Goal: Check status

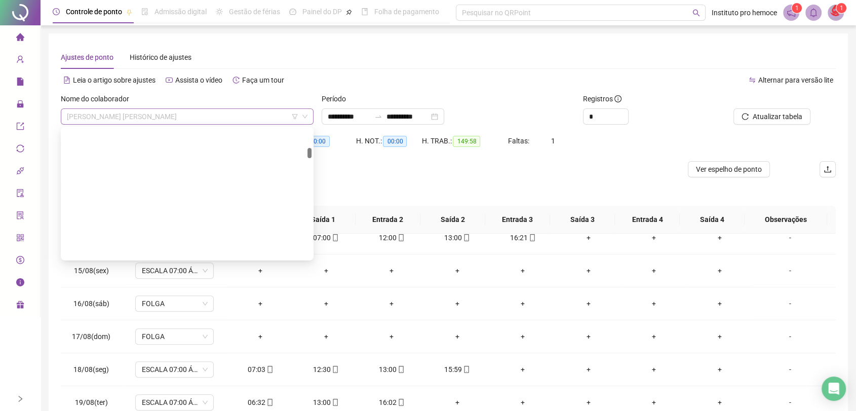
click at [266, 122] on span "[PERSON_NAME] [PERSON_NAME]" at bounding box center [187, 116] width 241 height 15
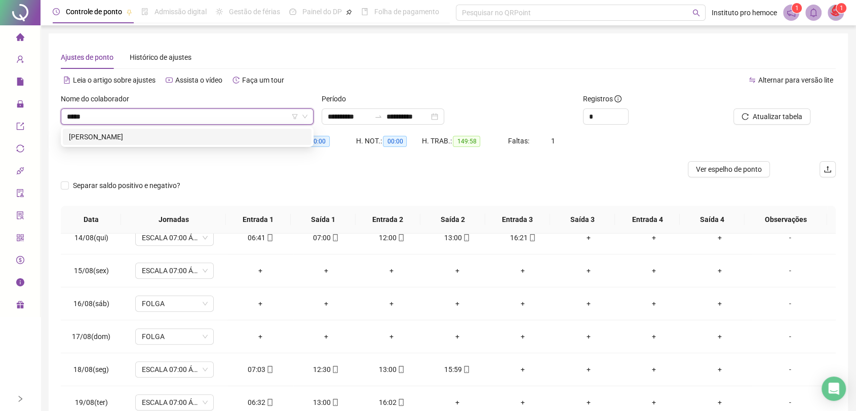
type input "******"
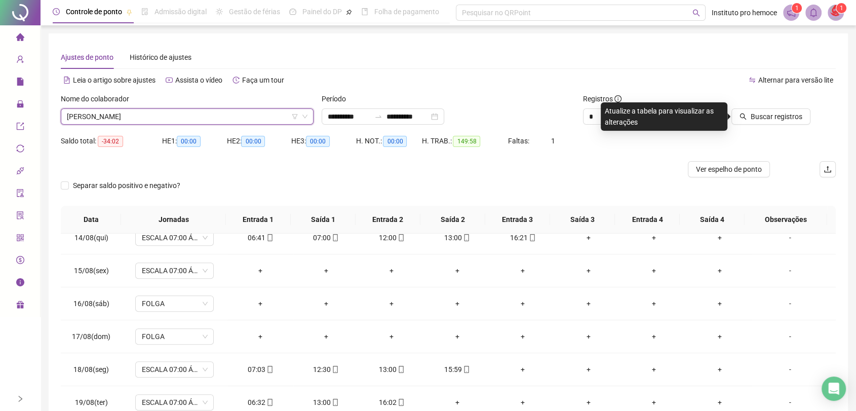
click at [764, 126] on div "Buscar registros" at bounding box center [774, 113] width 131 height 40
click at [764, 117] on span "Buscar registros" at bounding box center [777, 116] width 52 height 11
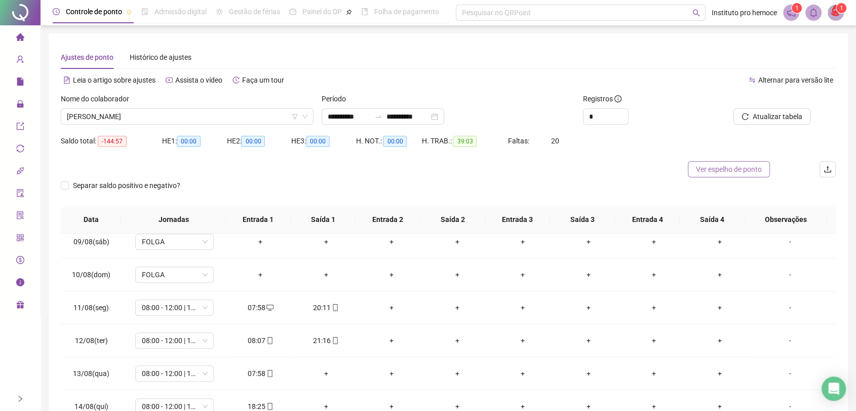
click at [710, 172] on span "Ver espelho de ponto" at bounding box center [729, 169] width 66 height 11
click at [212, 116] on span "[PERSON_NAME]" at bounding box center [187, 116] width 241 height 15
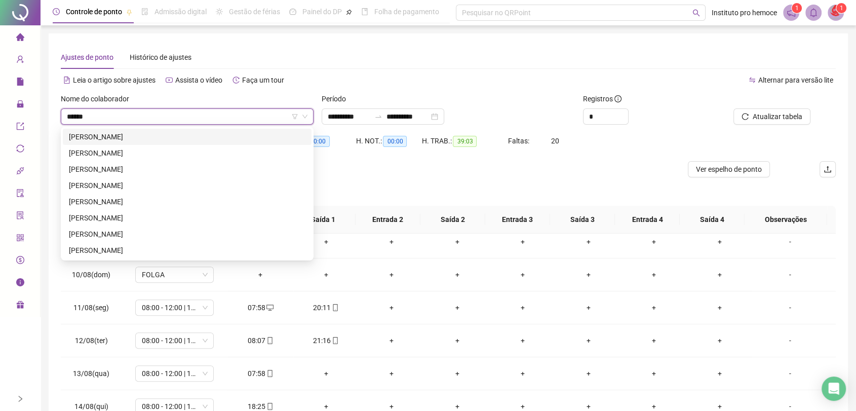
type input "*******"
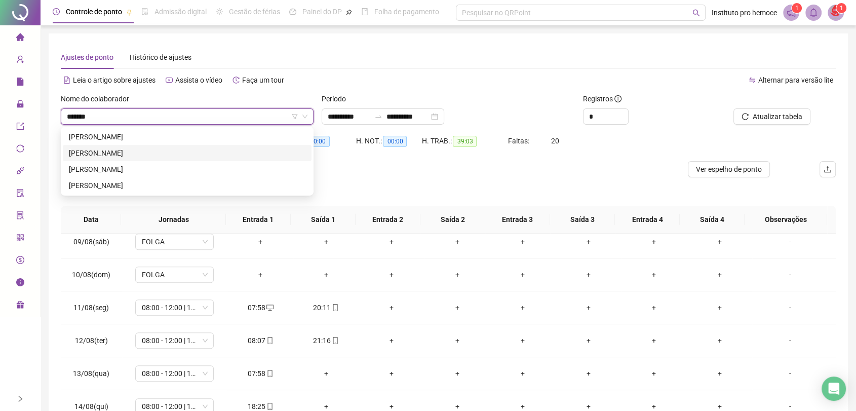
click at [169, 157] on div "[PERSON_NAME]" at bounding box center [187, 152] width 237 height 11
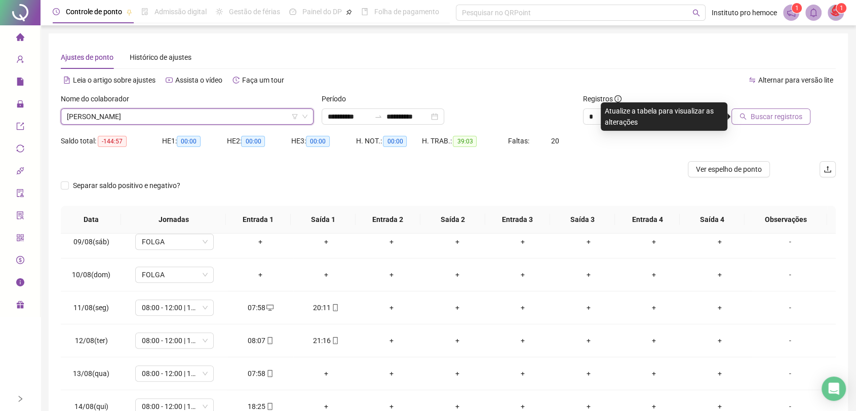
click at [754, 115] on span "Buscar registros" at bounding box center [777, 116] width 52 height 11
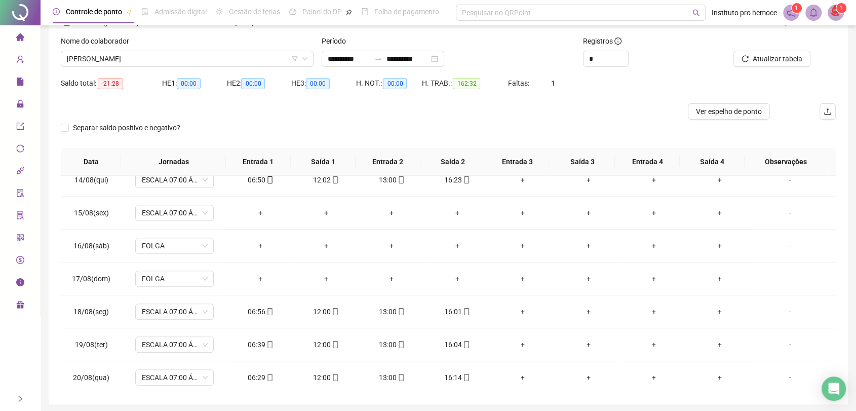
scroll to position [39, 0]
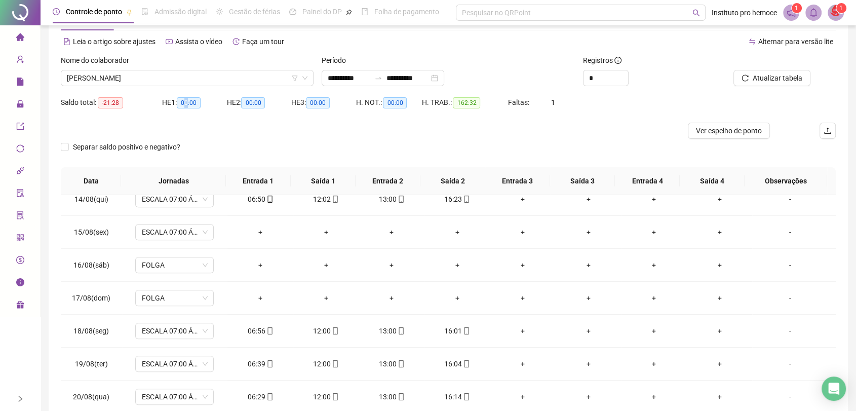
click at [187, 103] on span "00:00" at bounding box center [189, 102] width 24 height 11
click at [174, 85] on span "[PERSON_NAME]" at bounding box center [187, 77] width 241 height 15
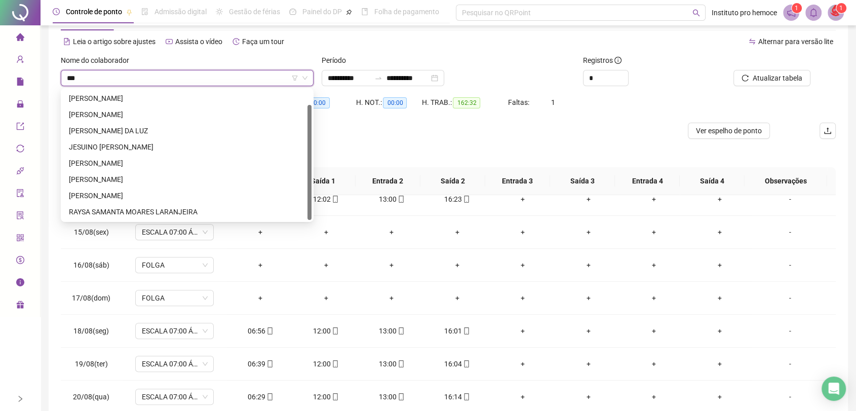
scroll to position [0, 0]
type input "****"
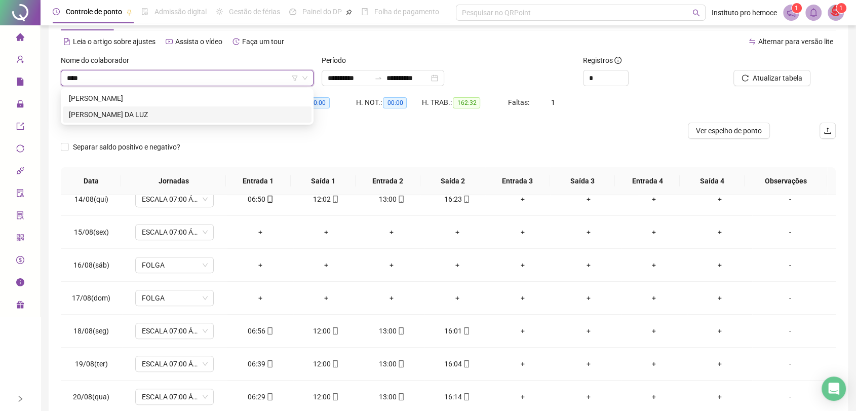
click at [158, 115] on div "[PERSON_NAME] DA LUZ" at bounding box center [187, 114] width 237 height 11
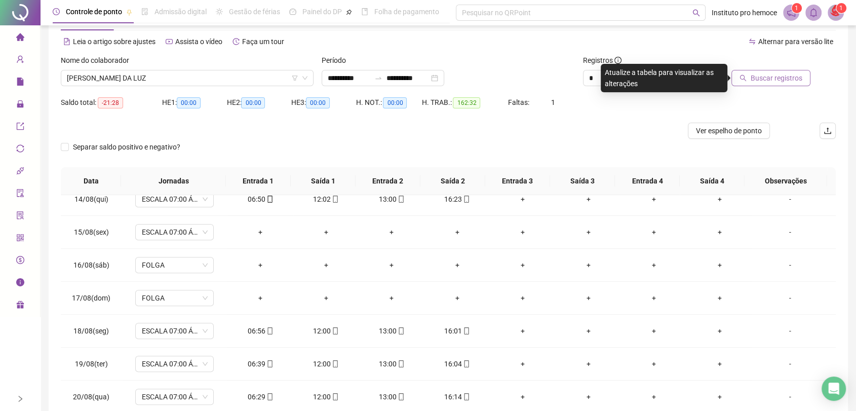
click at [762, 75] on span "Buscar registros" at bounding box center [777, 77] width 52 height 11
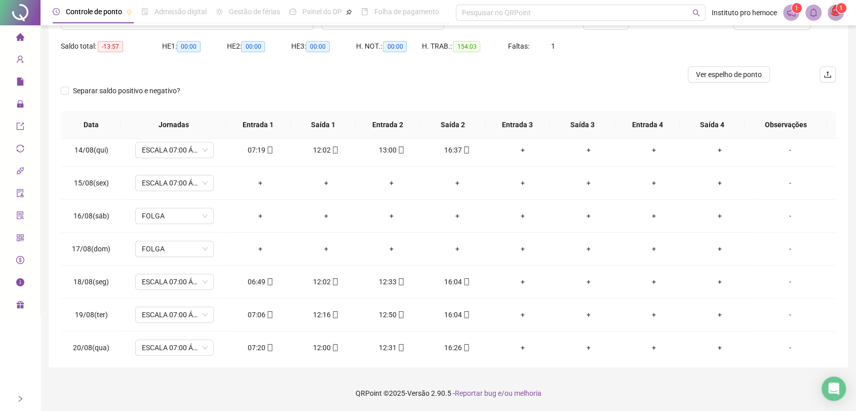
scroll to position [802, 0]
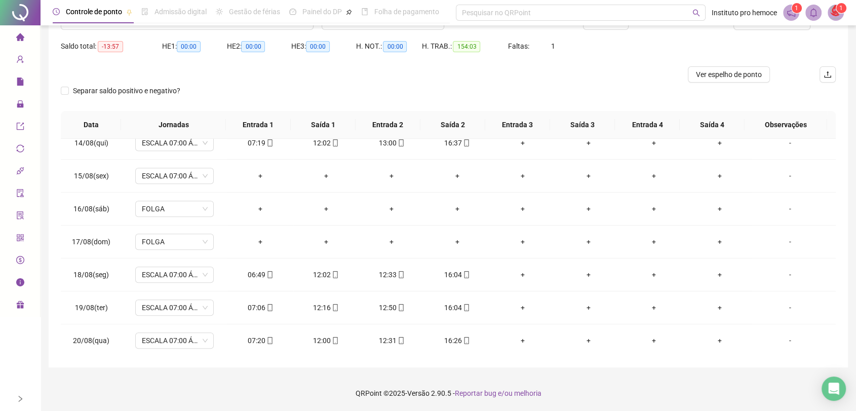
click at [649, 68] on div "Ver espelho de ponto" at bounding box center [448, 74] width 775 height 16
